Goal: Information Seeking & Learning: Learn about a topic

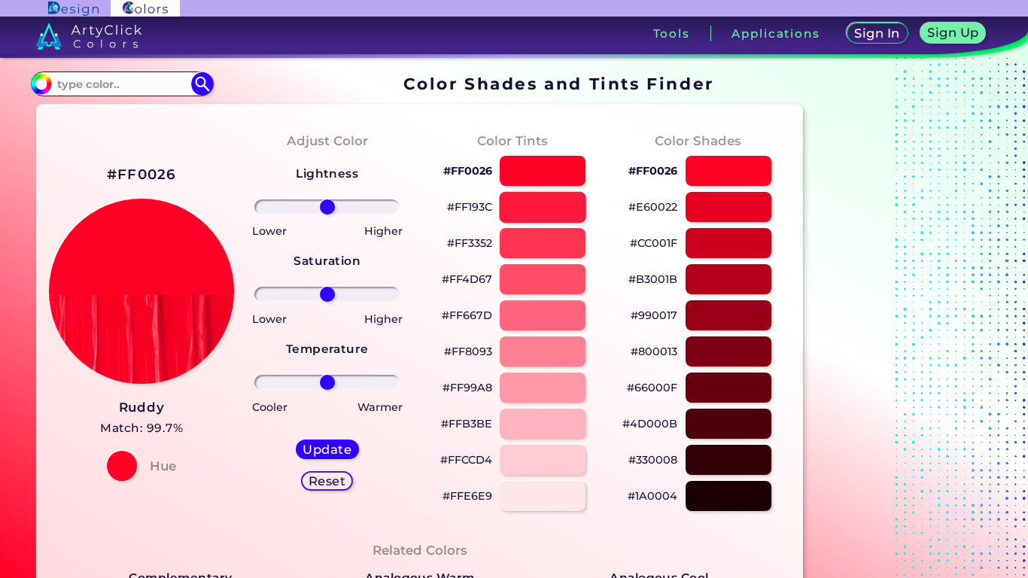
click at [523, 215] on div at bounding box center [542, 206] width 87 height 31
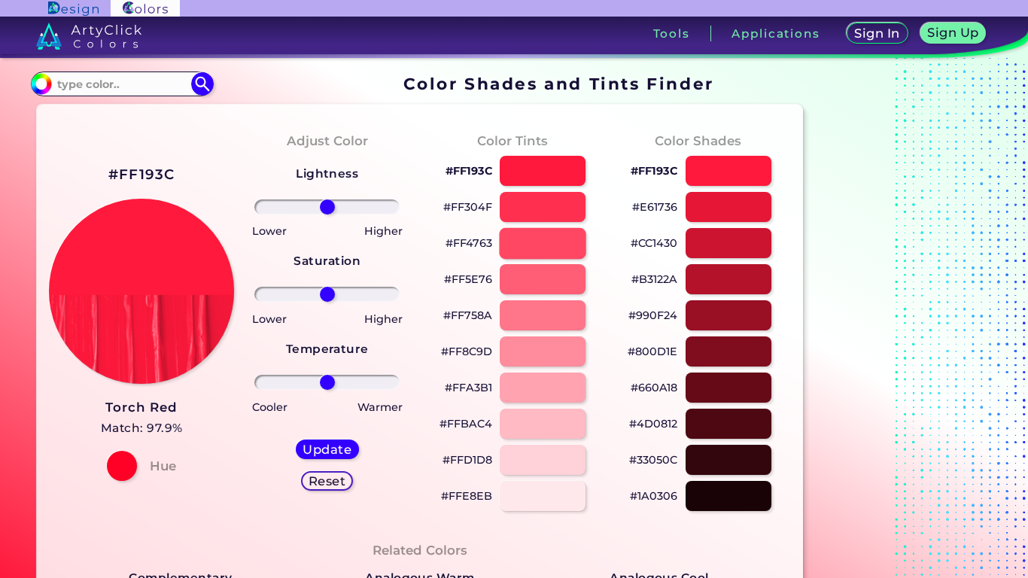
click at [547, 251] on div at bounding box center [542, 242] width 87 height 31
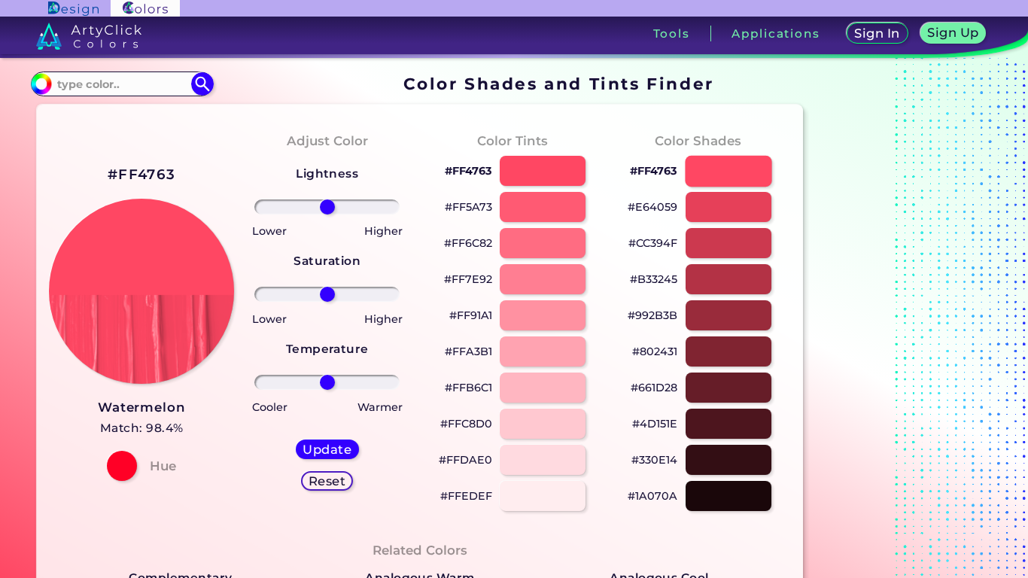
click at [757, 160] on div at bounding box center [728, 170] width 87 height 31
click at [757, 214] on div at bounding box center [728, 206] width 87 height 31
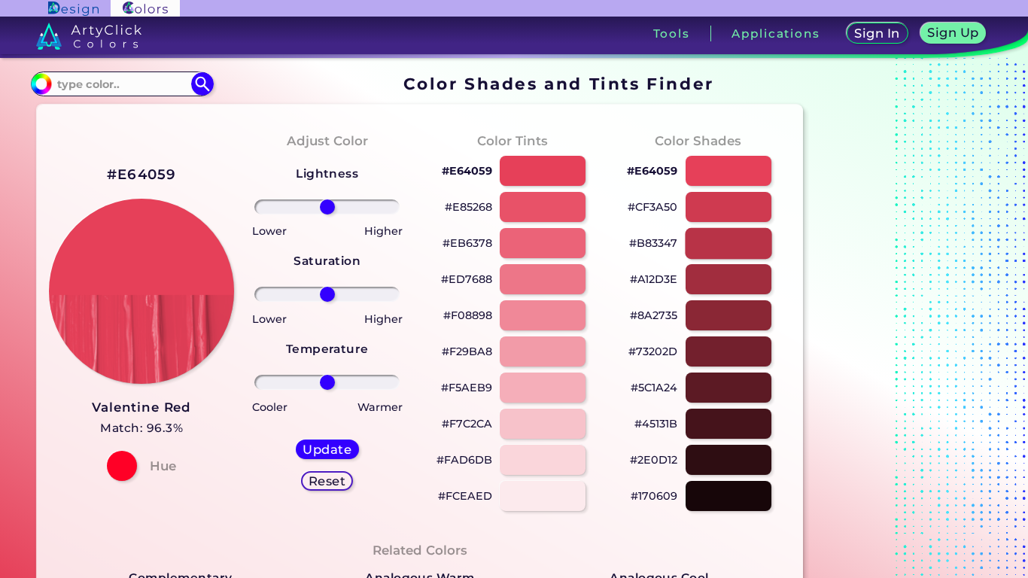
click at [722, 232] on div at bounding box center [728, 242] width 87 height 31
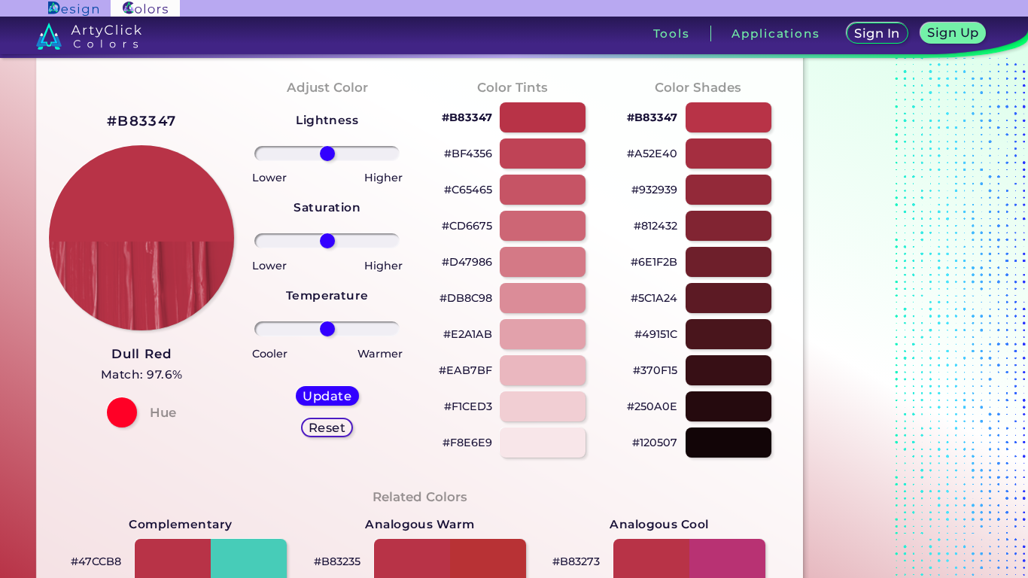
scroll to position [46, 0]
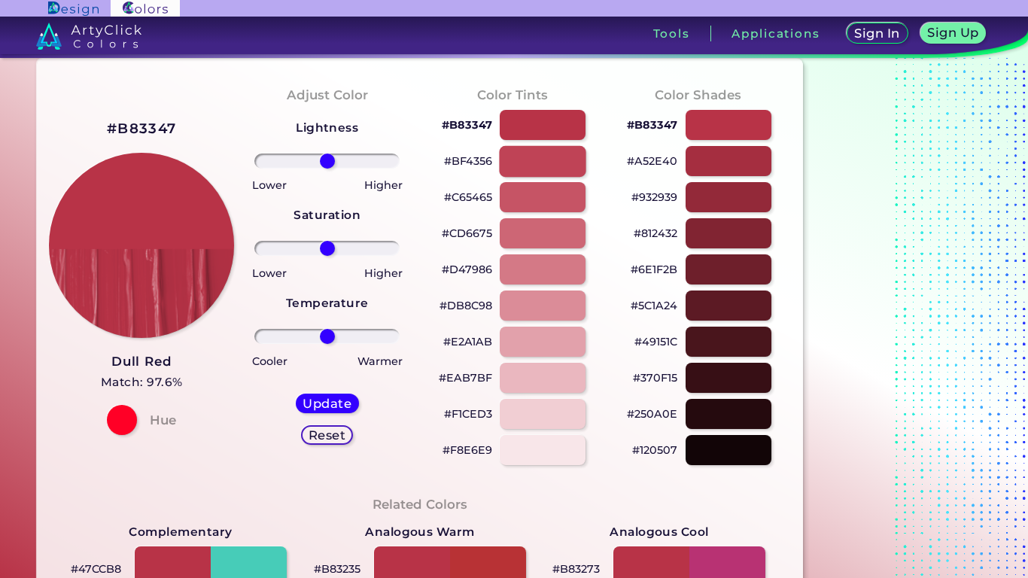
click at [563, 156] on div at bounding box center [542, 160] width 87 height 31
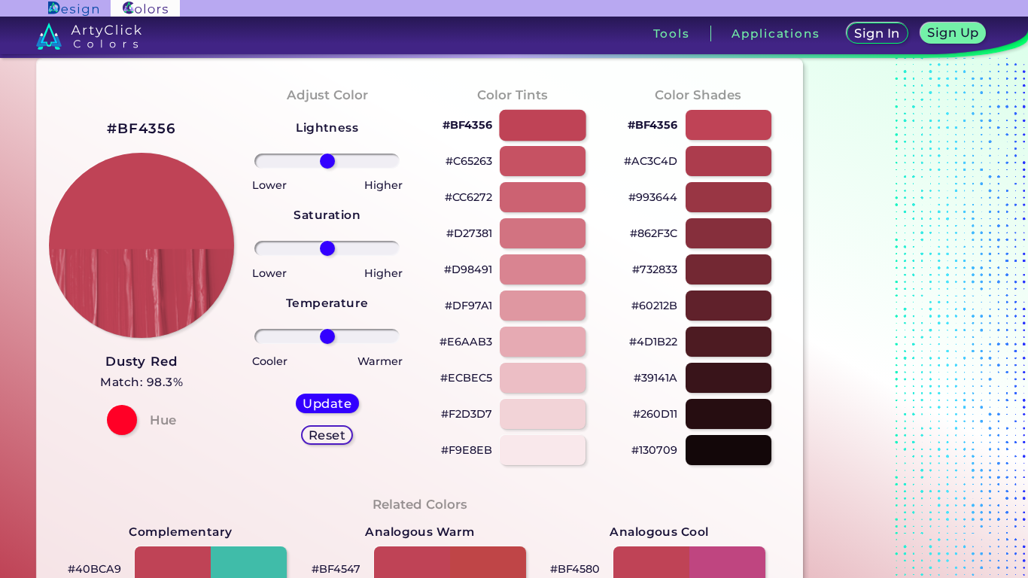
click at [543, 125] on div at bounding box center [542, 124] width 87 height 31
click at [537, 169] on div at bounding box center [542, 160] width 87 height 31
type input "#c65263"
